Goal: Transaction & Acquisition: Purchase product/service

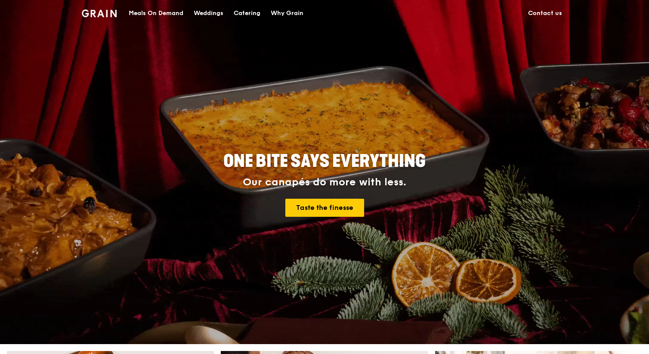
click at [246, 15] on div "Catering" at bounding box center [247, 13] width 27 height 26
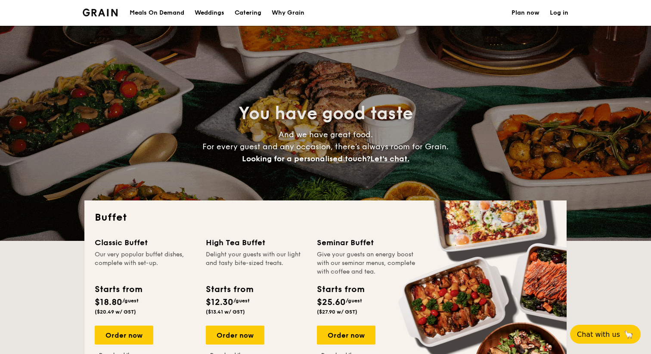
select select
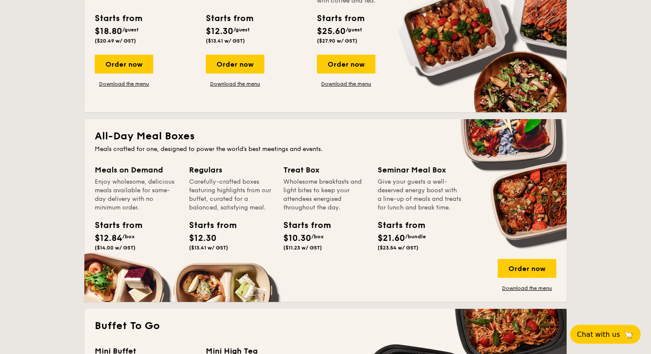
scroll to position [272, 0]
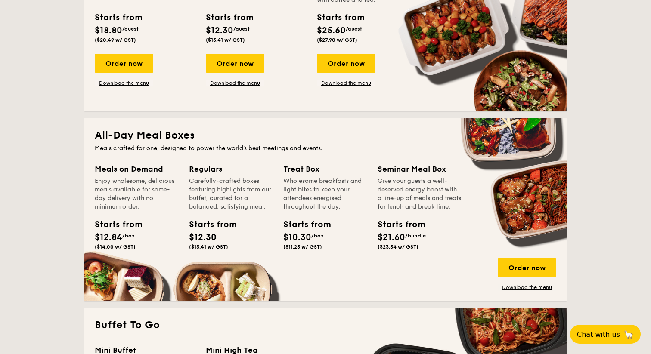
click at [126, 68] on div "Order now" at bounding box center [124, 63] width 59 height 19
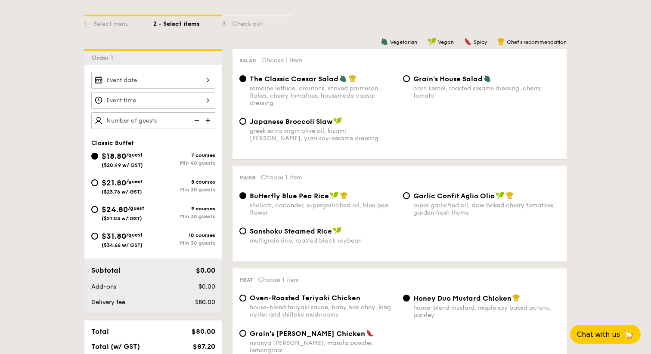
scroll to position [196, 0]
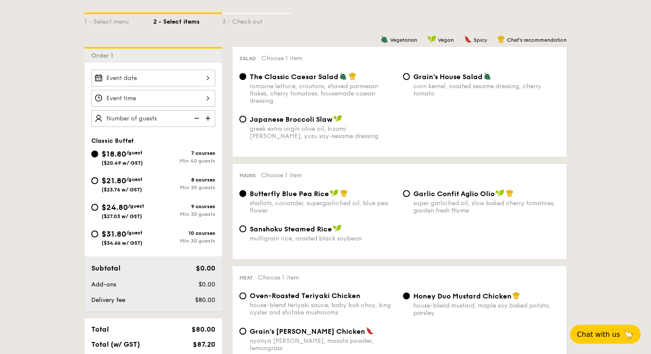
click at [272, 127] on div "greek extra virgin olive oil, kizami [PERSON_NAME], yuzu soy-sesame dressing" at bounding box center [323, 132] width 146 height 15
click at [246, 123] on input "Japanese Broccoli Slaw greek extra virgin olive oil, kizami [PERSON_NAME], yuzu…" at bounding box center [242, 119] width 7 height 7
radio input "true"
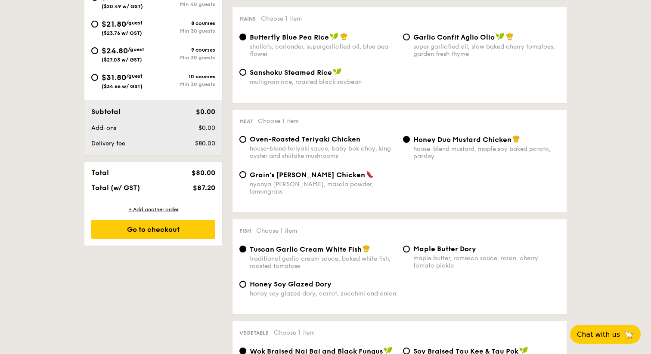
scroll to position [353, 0]
click at [310, 143] on span "Oven-Roasted Teriyaki Chicken" at bounding box center [305, 139] width 111 height 8
click at [246, 142] on input "Oven-Roasted Teriyaki Chicken house-blend teriyaki sauce, baby bok choy, king o…" at bounding box center [242, 139] width 7 height 7
radio input "true"
click at [309, 174] on span "Grain's [PERSON_NAME] Chicken" at bounding box center [307, 174] width 115 height 8
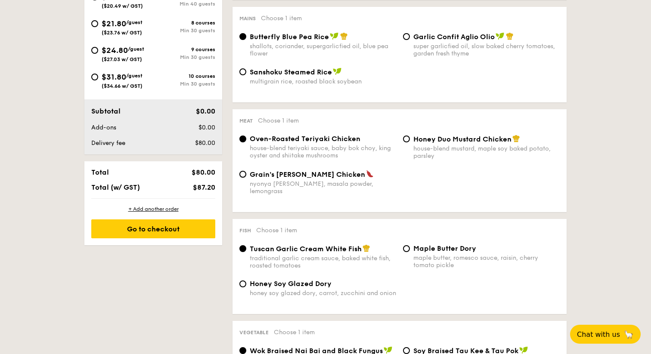
click at [246, 174] on input "Grain's [PERSON_NAME] Chicken nyonya [PERSON_NAME], masala powder, lemongrass" at bounding box center [242, 174] width 7 height 7
radio input "true"
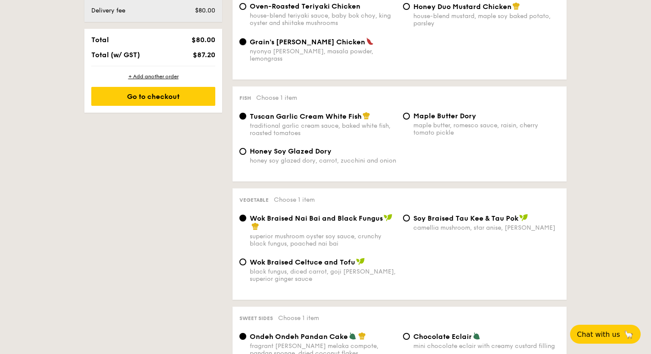
scroll to position [489, 0]
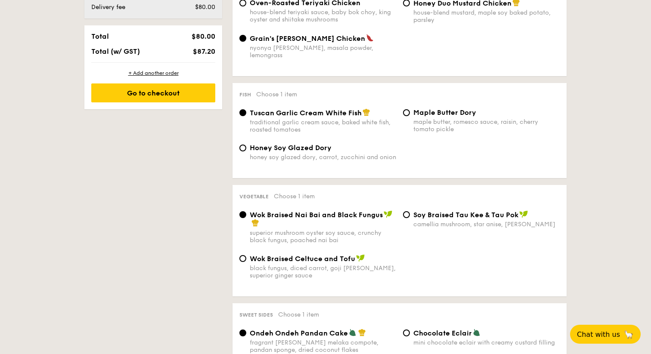
drag, startPoint x: 0, startPoint y: 0, endPoint x: 300, endPoint y: 147, distance: 334.4
click at [300, 147] on span "Honey Soy Glazed Dory" at bounding box center [291, 148] width 82 height 8
click at [246, 147] on input "Honey Soy Glazed Dory honey soy glazed dory, carrot, zucchini and onion" at bounding box center [242, 148] width 7 height 7
radio input "true"
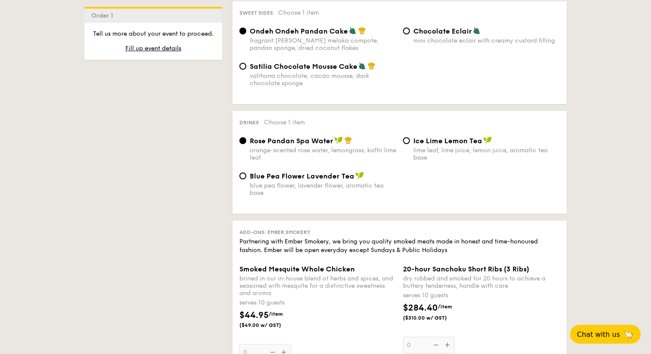
scroll to position [794, 0]
